Goal: Communication & Community: Answer question/provide support

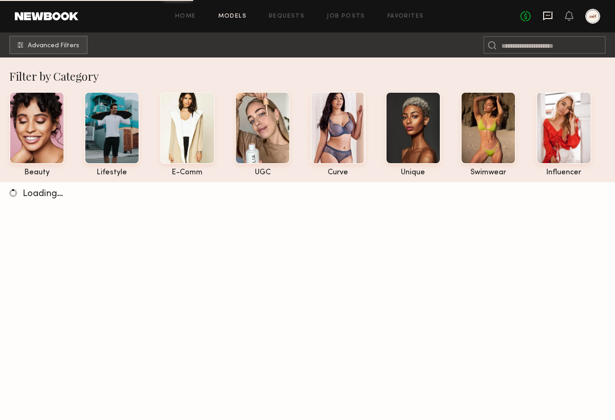
click at [550, 12] on icon at bounding box center [547, 16] width 9 height 9
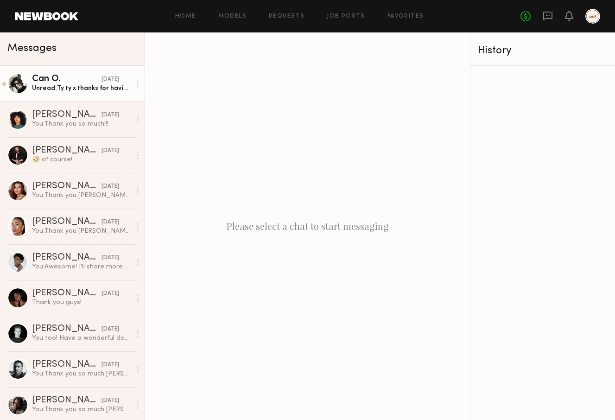
click at [102, 87] on div "Unread: Ty ty x thanks for having me _xxxx" at bounding box center [81, 88] width 99 height 9
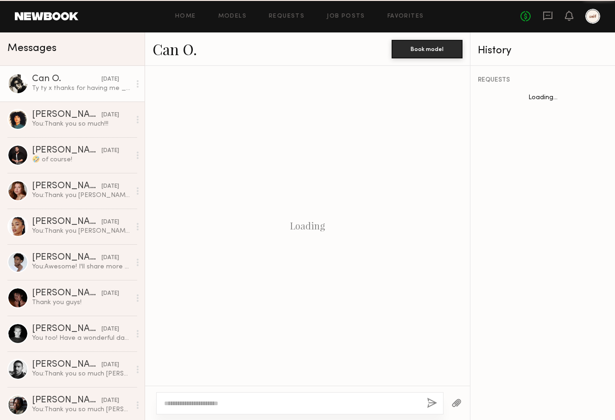
scroll to position [1073, 0]
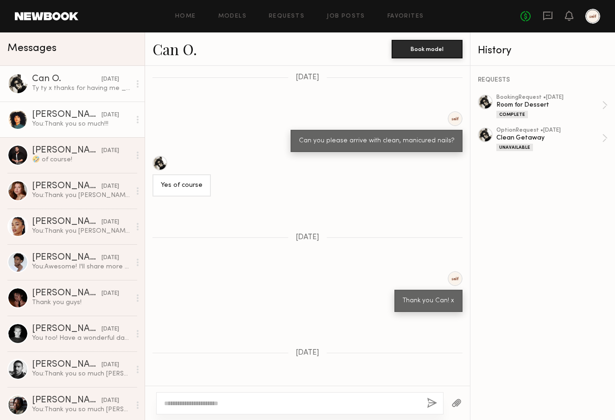
click at [100, 125] on div "You: Thank you so much!!!" at bounding box center [81, 124] width 99 height 9
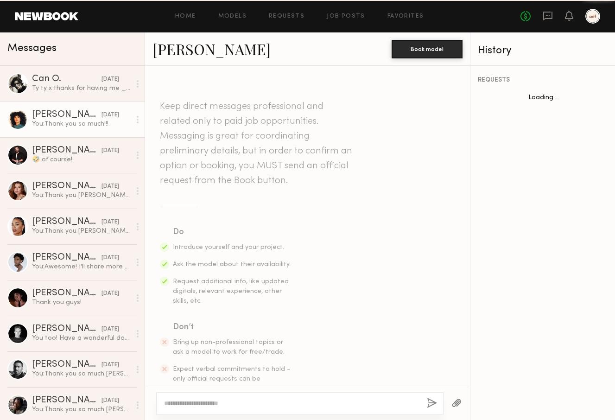
scroll to position [360, 0]
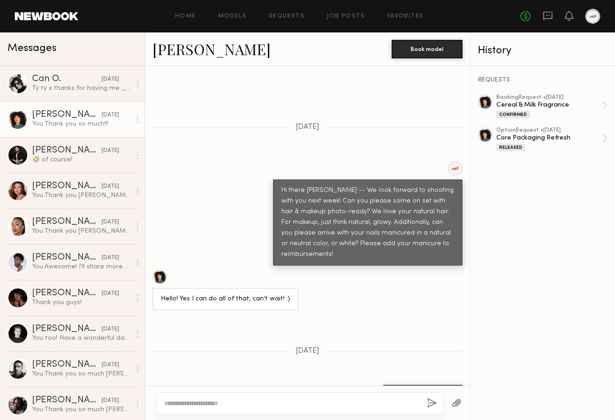
click at [252, 403] on textarea at bounding box center [292, 403] width 256 height 9
click at [455, 400] on button "button" at bounding box center [457, 404] width 10 height 12
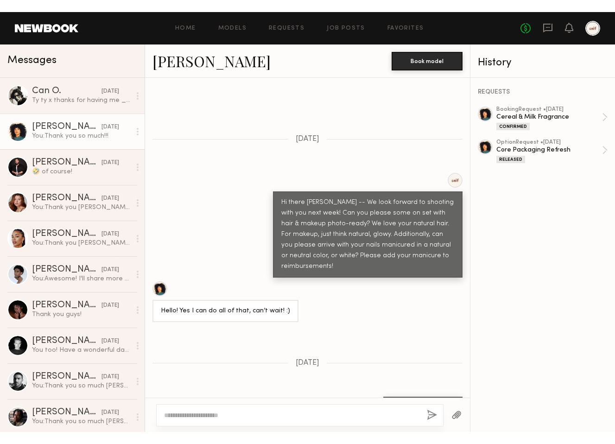
scroll to position [708, 0]
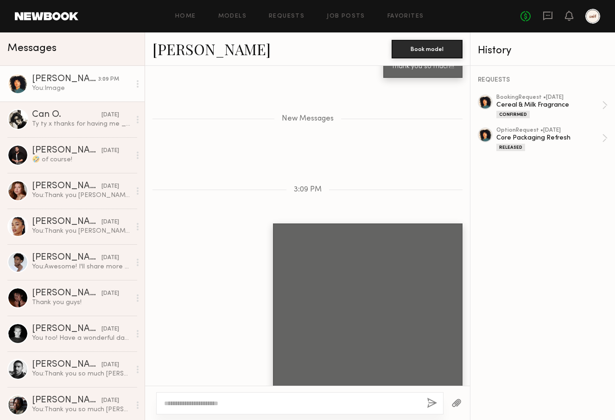
click at [275, 400] on textarea at bounding box center [292, 403] width 256 height 9
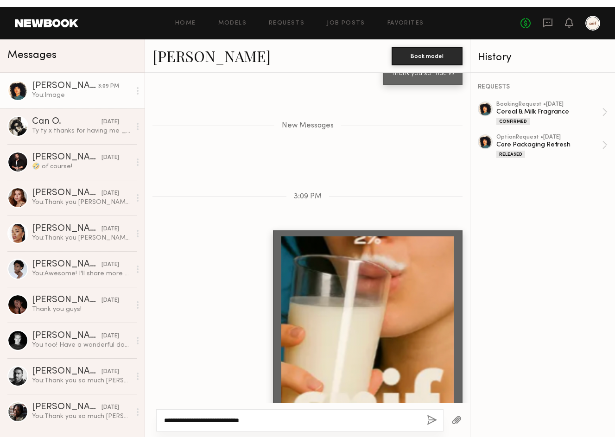
scroll to position [684, 0]
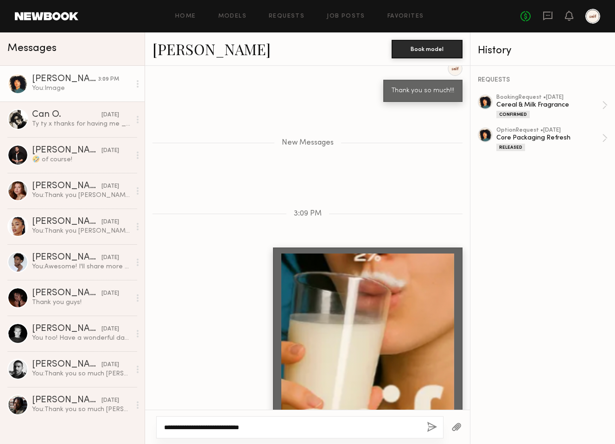
click at [282, 420] on textarea "**********" at bounding box center [292, 427] width 256 height 9
drag, startPoint x: 237, startPoint y: 424, endPoint x: 386, endPoint y: 434, distance: 149.7
click at [386, 420] on div "**********" at bounding box center [300, 427] width 288 height 22
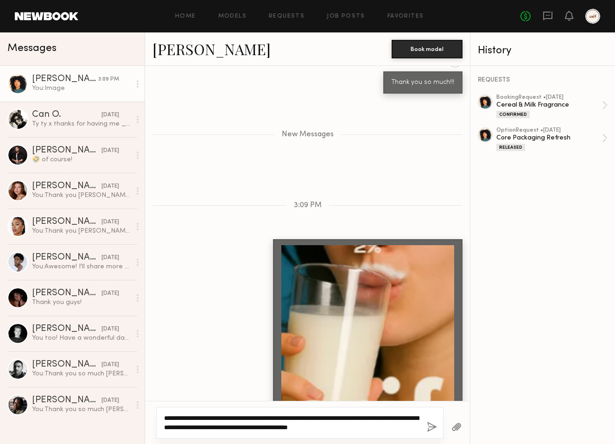
type textarea "**********"
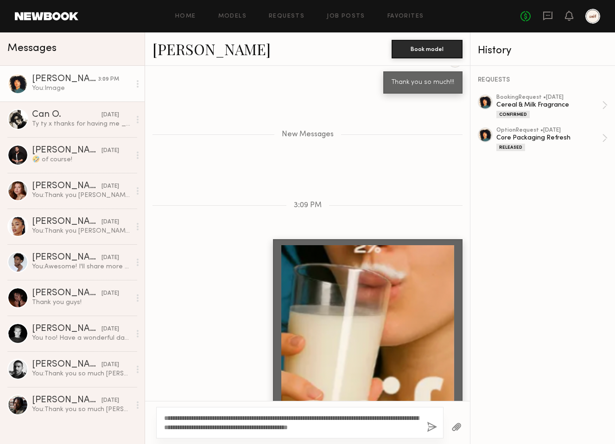
click at [432, 420] on button "button" at bounding box center [432, 428] width 10 height 12
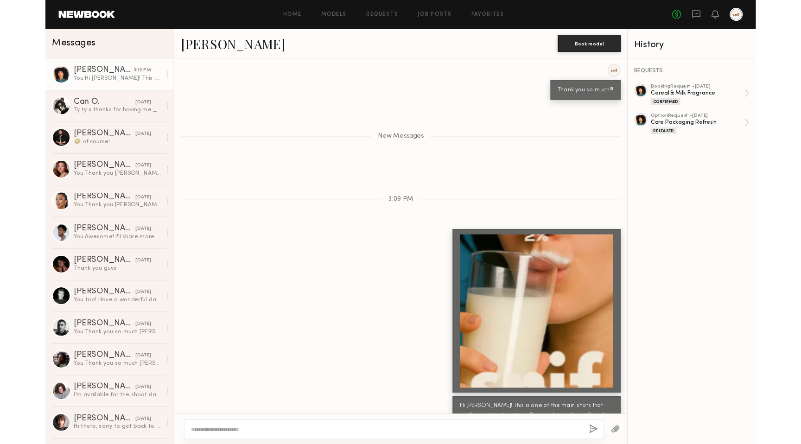
scroll to position [635, 0]
